Goal: Task Accomplishment & Management: Manage account settings

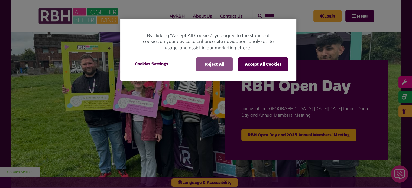
click at [212, 64] on button "Reject All" at bounding box center [214, 64] width 37 height 14
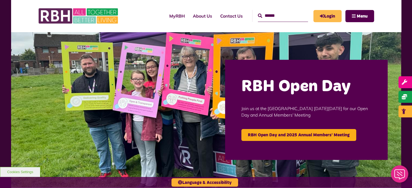
click at [330, 16] on link "Login" at bounding box center [328, 16] width 28 height 12
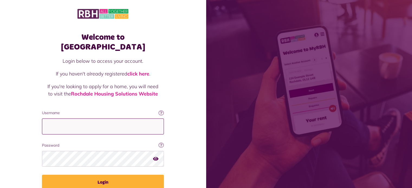
click at [88, 119] on input "Username" at bounding box center [103, 127] width 122 height 16
type input "**********"
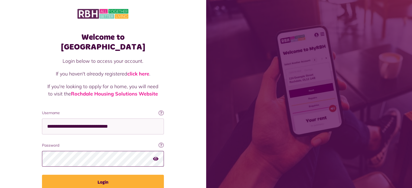
click at [42, 175] on button "Login" at bounding box center [103, 182] width 122 height 15
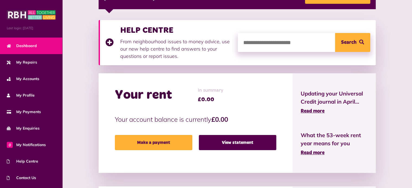
scroll to position [100, 0]
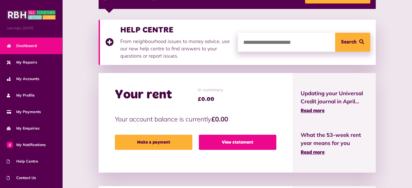
click at [231, 145] on link "View statement" at bounding box center [238, 142] width 78 height 15
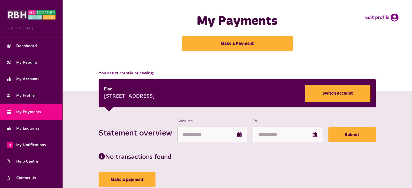
scroll to position [18, 0]
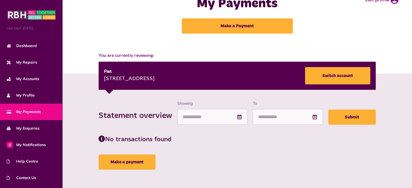
click at [238, 118] on icon at bounding box center [239, 117] width 5 height 5
click at [240, 116] on icon at bounding box center [239, 117] width 5 height 5
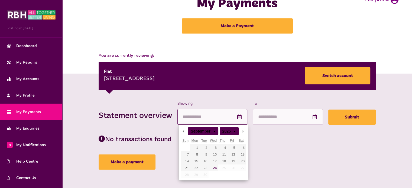
click at [217, 115] on input "Showing" at bounding box center [212, 117] width 70 height 16
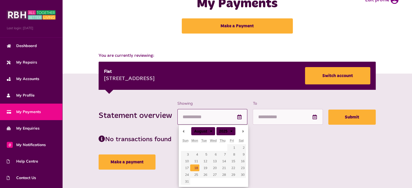
type input "**********"
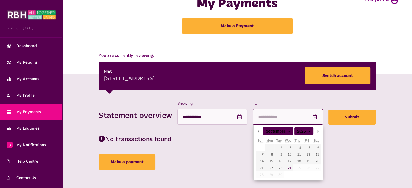
click at [289, 123] on input "To" at bounding box center [288, 117] width 70 height 16
type input "**********"
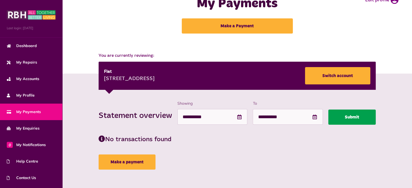
click at [353, 120] on button "Submit" at bounding box center [351, 117] width 47 height 15
click at [353, 115] on button "Submit" at bounding box center [351, 117] width 47 height 15
click at [359, 120] on button "Submit" at bounding box center [351, 117] width 47 height 15
click at [350, 119] on button "Submit" at bounding box center [351, 117] width 47 height 15
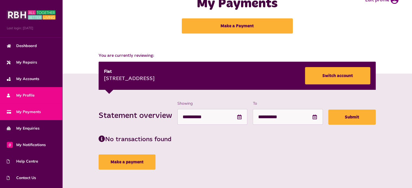
click at [27, 95] on span "My Profile" at bounding box center [21, 96] width 28 height 6
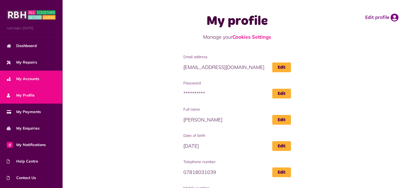
click at [23, 72] on link "My Accounts" at bounding box center [31, 79] width 62 height 17
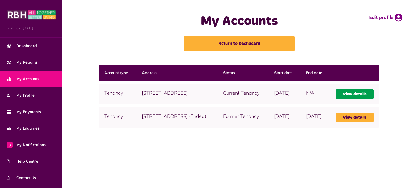
click at [357, 99] on link "View details" at bounding box center [355, 94] width 38 height 10
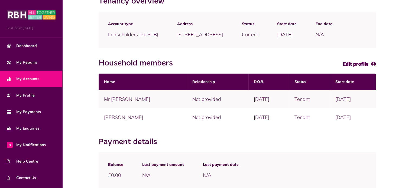
scroll to position [110, 0]
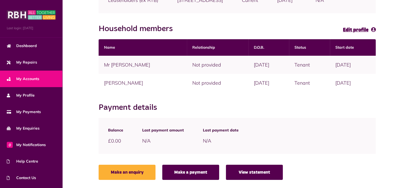
click at [256, 169] on link "View statement" at bounding box center [254, 172] width 57 height 15
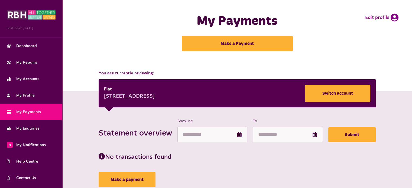
scroll to position [18, 0]
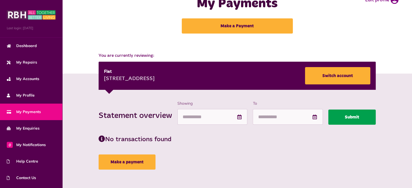
click at [348, 117] on button "Submit" at bounding box center [351, 117] width 47 height 15
click at [240, 117] on icon at bounding box center [239, 117] width 5 height 5
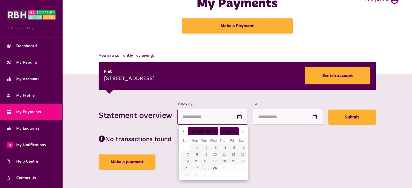
click at [215, 115] on input "Showing" at bounding box center [212, 117] width 70 height 16
type input "**********"
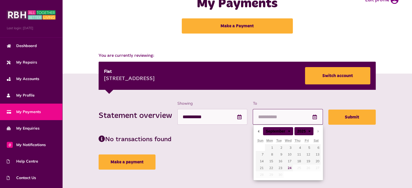
click at [300, 116] on input "To" at bounding box center [288, 117] width 70 height 16
type input "**********"
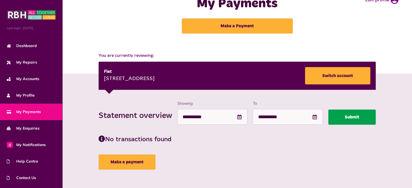
click at [348, 122] on button "Submit" at bounding box center [351, 117] width 47 height 15
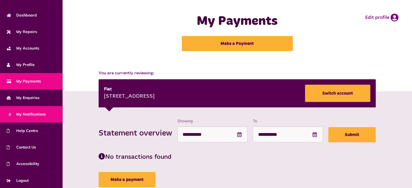
scroll to position [0, 0]
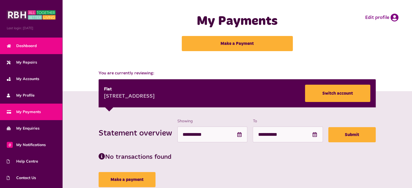
click at [21, 41] on link "Dashboard" at bounding box center [31, 46] width 62 height 17
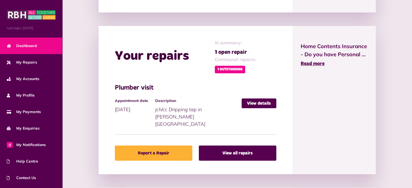
scroll to position [260, 0]
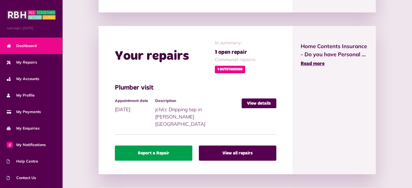
click at [167, 146] on link "Report a Repair" at bounding box center [154, 153] width 78 height 15
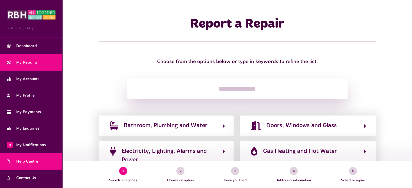
scroll to position [31, 0]
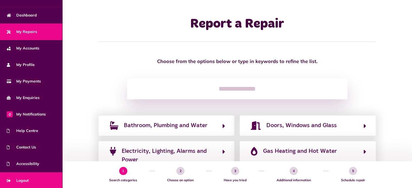
click at [22, 174] on link "Logout" at bounding box center [31, 181] width 62 height 17
